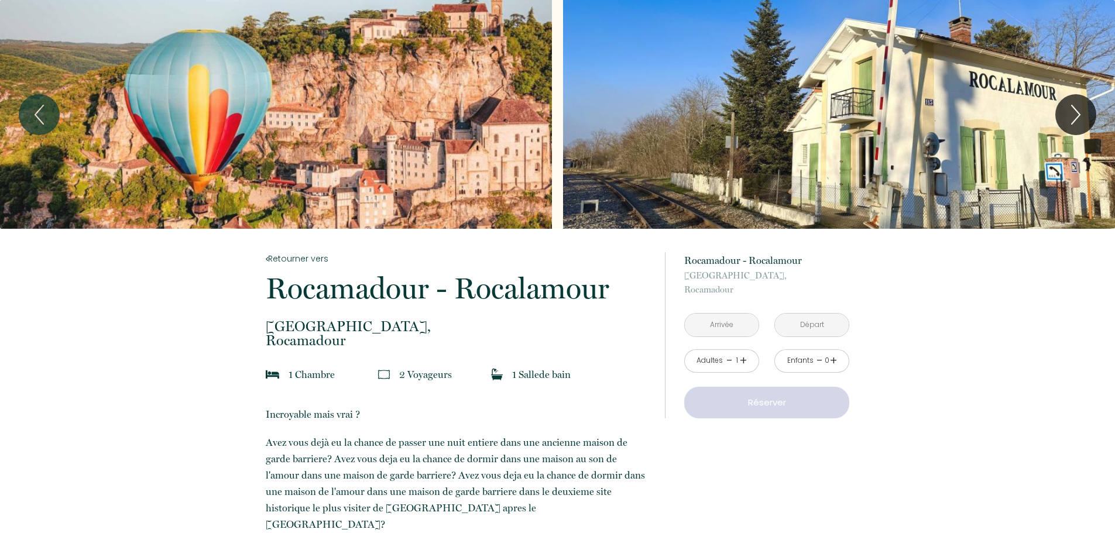
click at [716, 325] on input "text" at bounding box center [722, 325] width 74 height 23
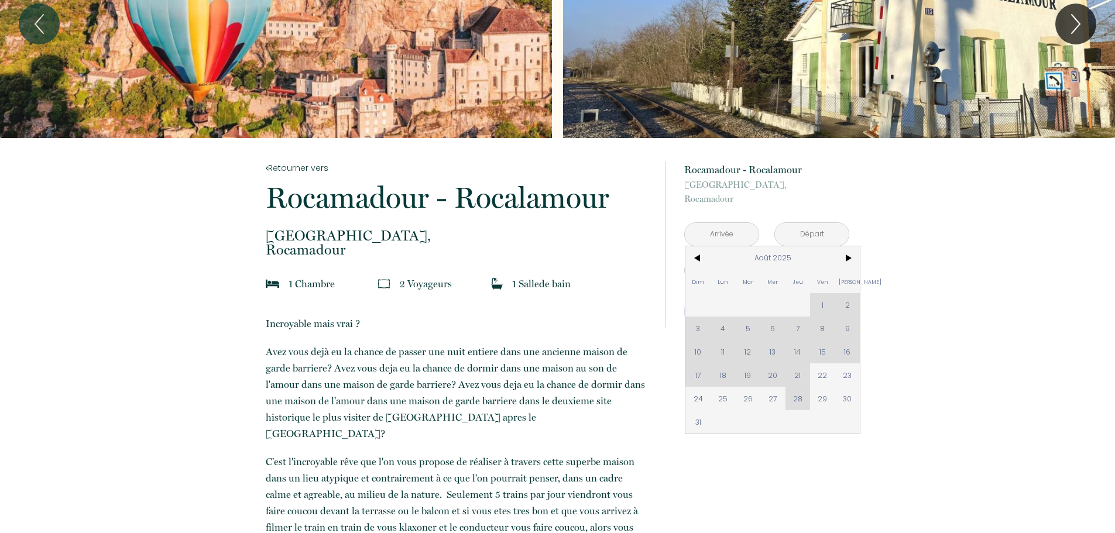
scroll to position [117, 0]
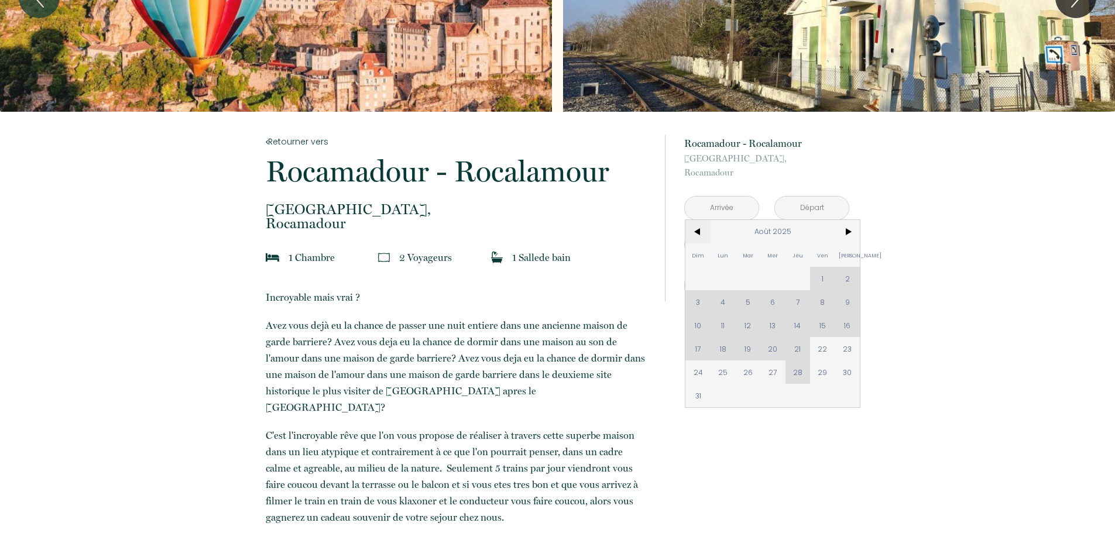
click at [696, 232] on span "<" at bounding box center [697, 231] width 25 height 23
click at [696, 233] on span "<" at bounding box center [697, 231] width 25 height 23
click at [843, 230] on span ">" at bounding box center [847, 231] width 25 height 23
click at [848, 232] on span ">" at bounding box center [847, 231] width 25 height 23
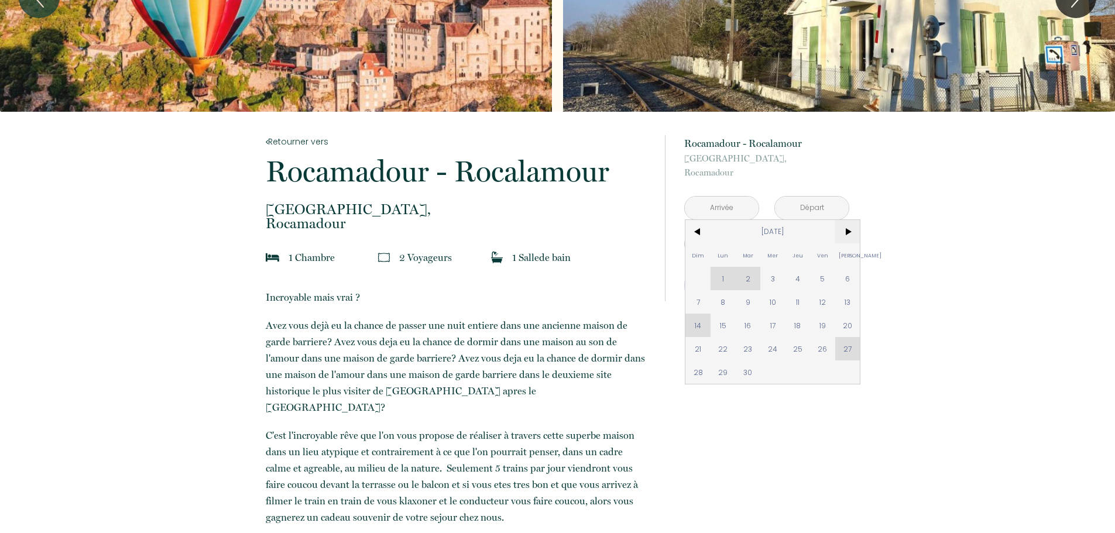
click at [848, 232] on span ">" at bounding box center [847, 231] width 25 height 23
click at [848, 233] on span ">" at bounding box center [847, 231] width 25 height 23
click at [695, 227] on span "<" at bounding box center [697, 231] width 25 height 23
click at [698, 234] on span "<" at bounding box center [697, 231] width 25 height 23
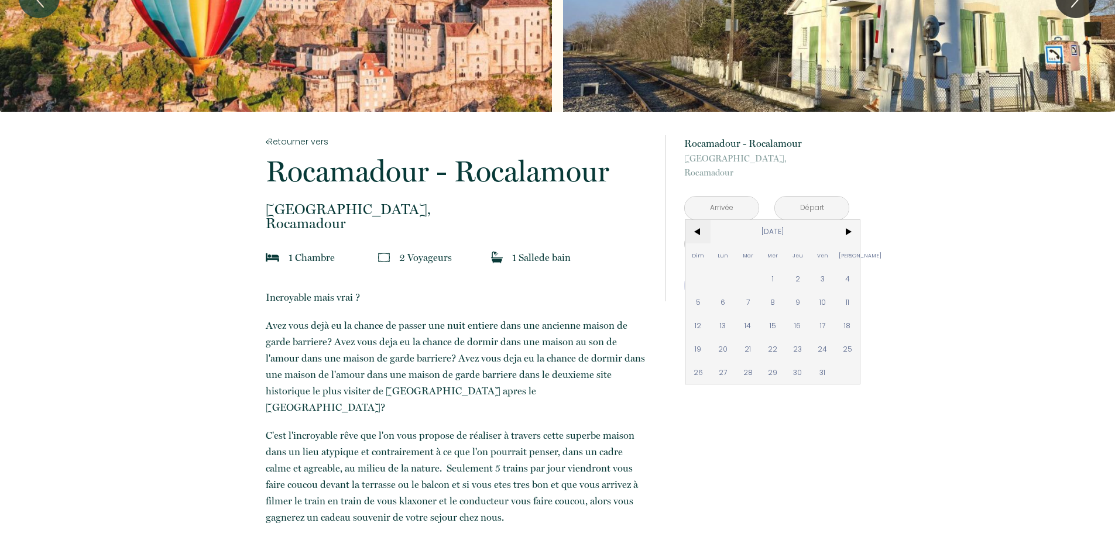
click at [698, 234] on span "<" at bounding box center [697, 231] width 25 height 23
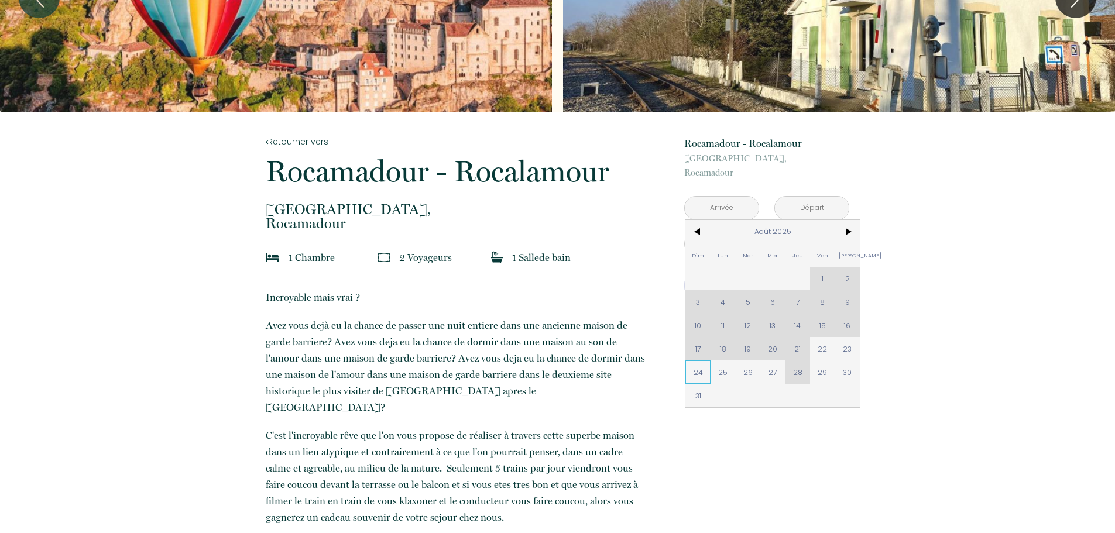
click at [690, 371] on span "24" at bounding box center [697, 371] width 25 height 23
type input "Dim 24 Août 2025"
type input "Lun 25 Août 2025"
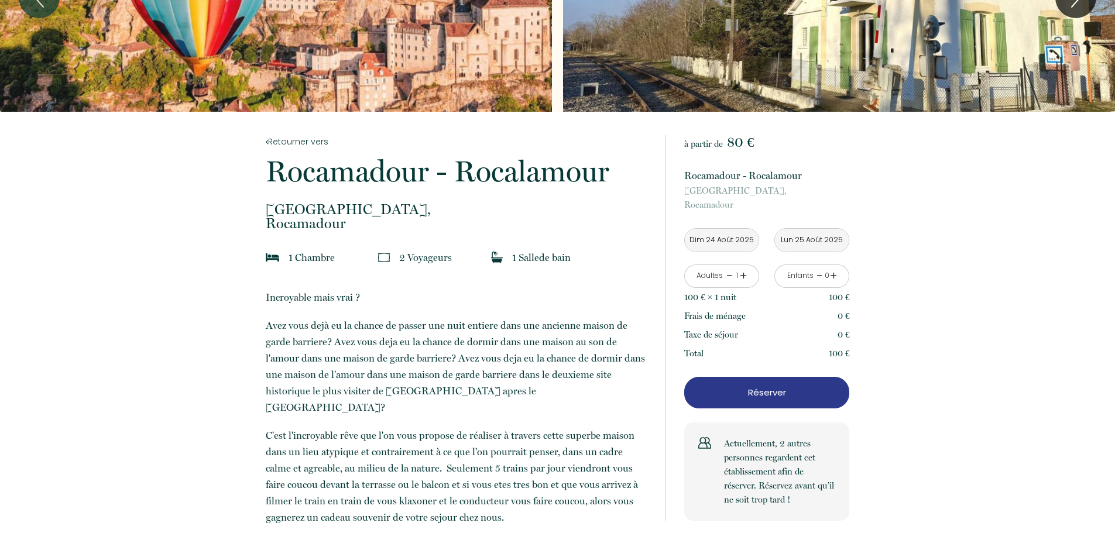
click at [736, 208] on p "[GEOGRAPHIC_DATA], [GEOGRAPHIC_DATA]" at bounding box center [766, 198] width 165 height 28
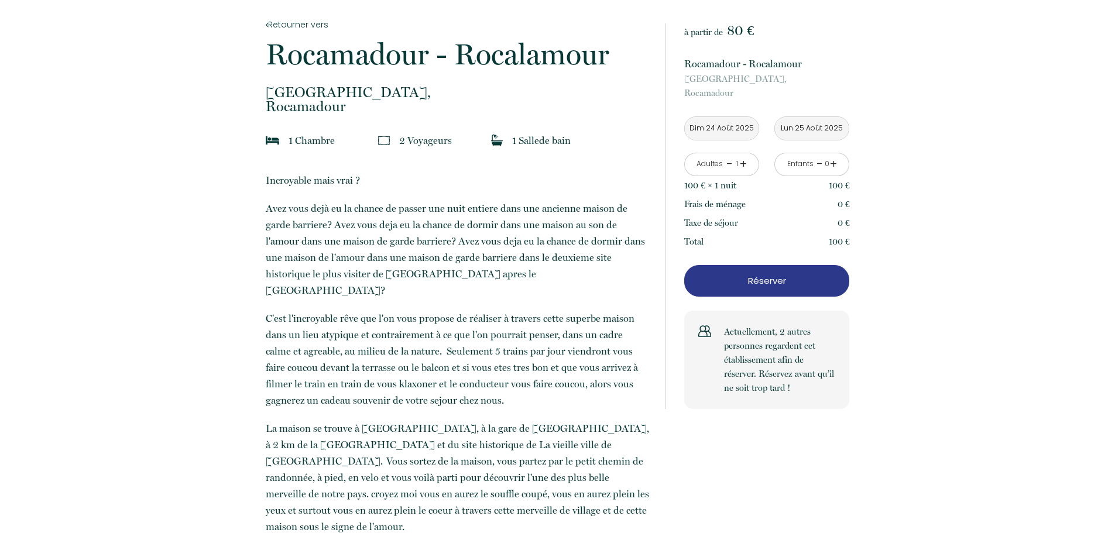
scroll to position [0, 0]
